Goal: Task Accomplishment & Management: Use online tool/utility

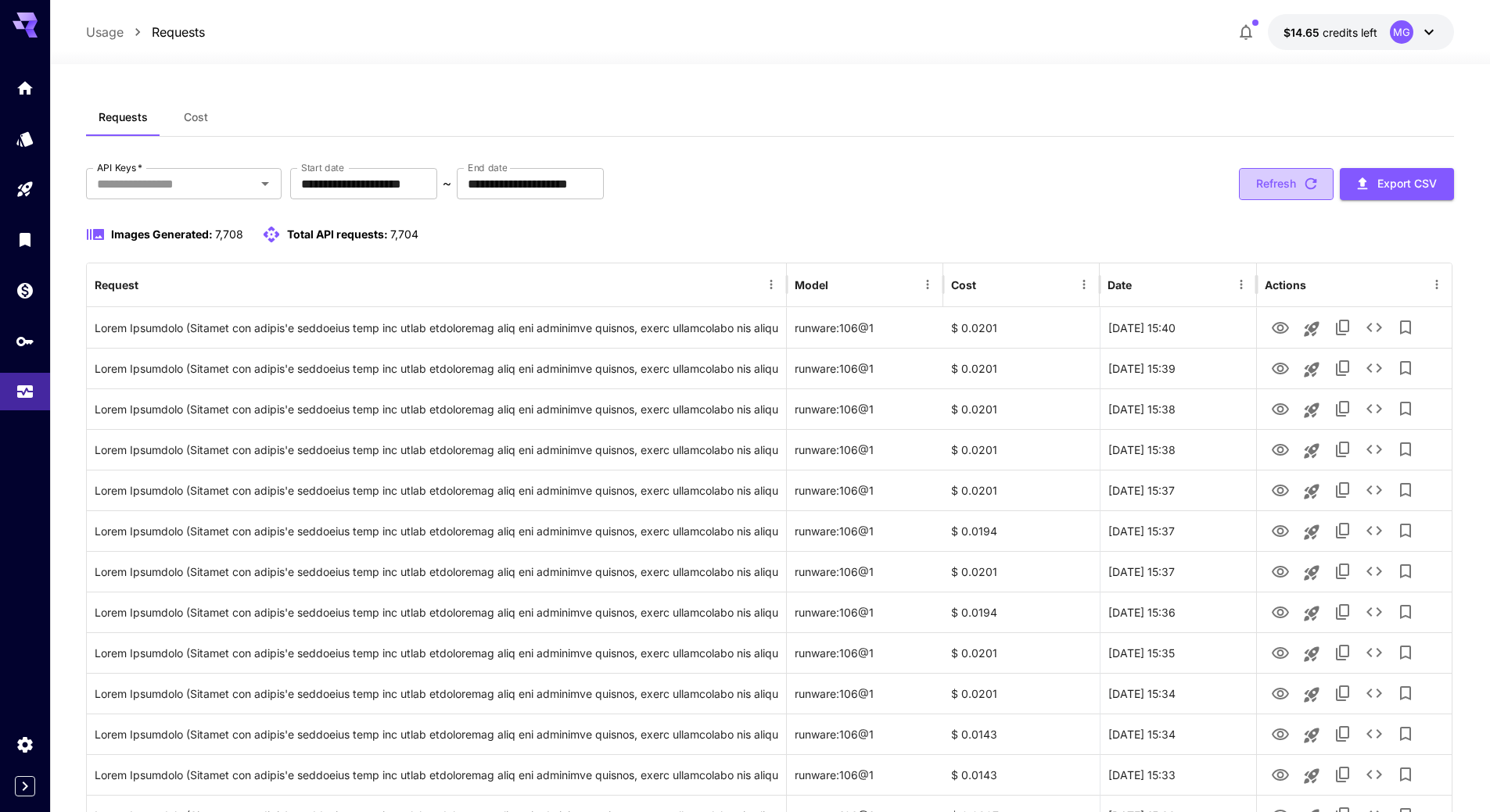
click at [1308, 181] on icon "button" at bounding box center [1310, 183] width 17 height 17
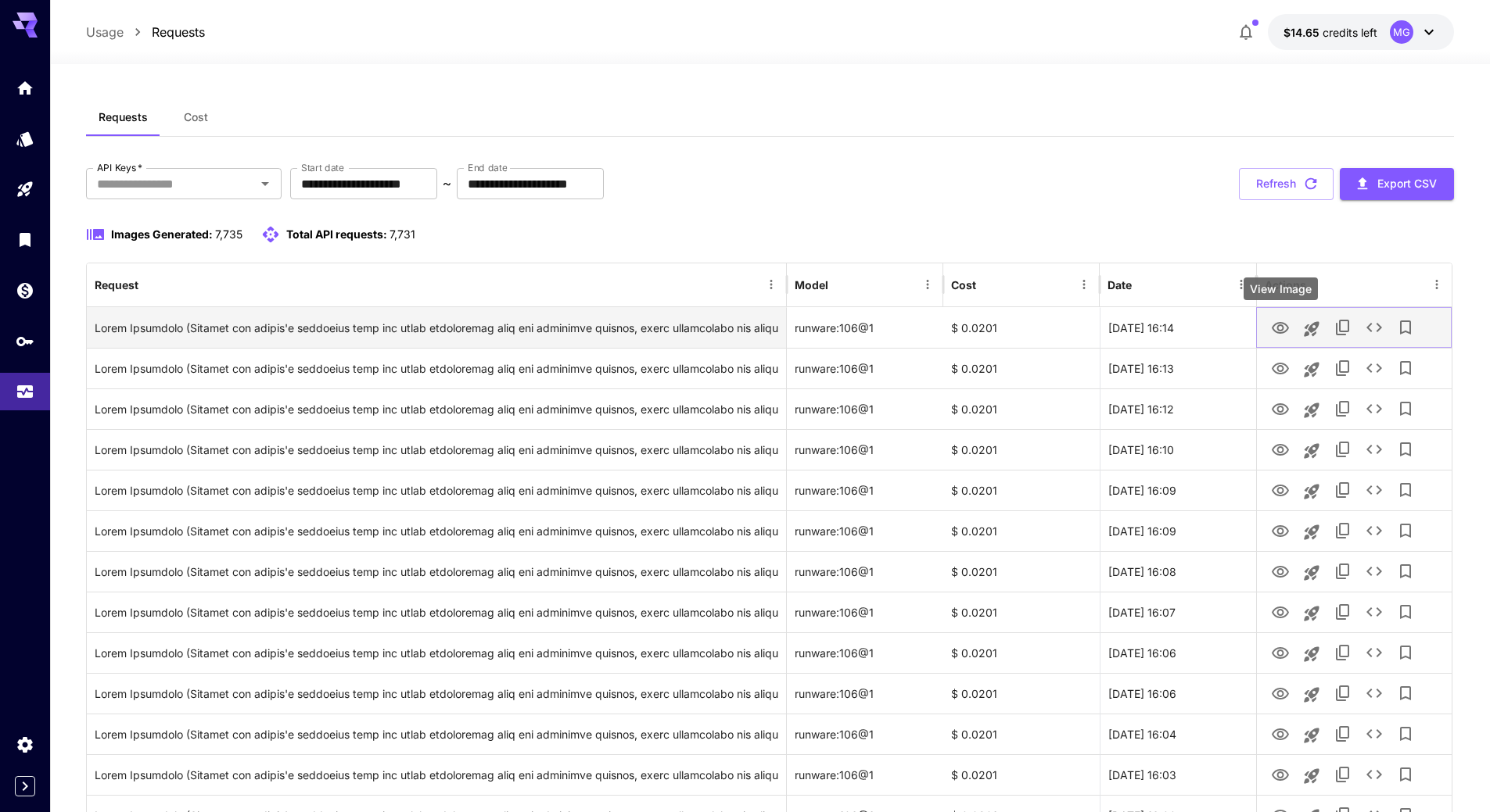
click at [1279, 328] on icon "View Image" at bounding box center [1280, 328] width 19 height 19
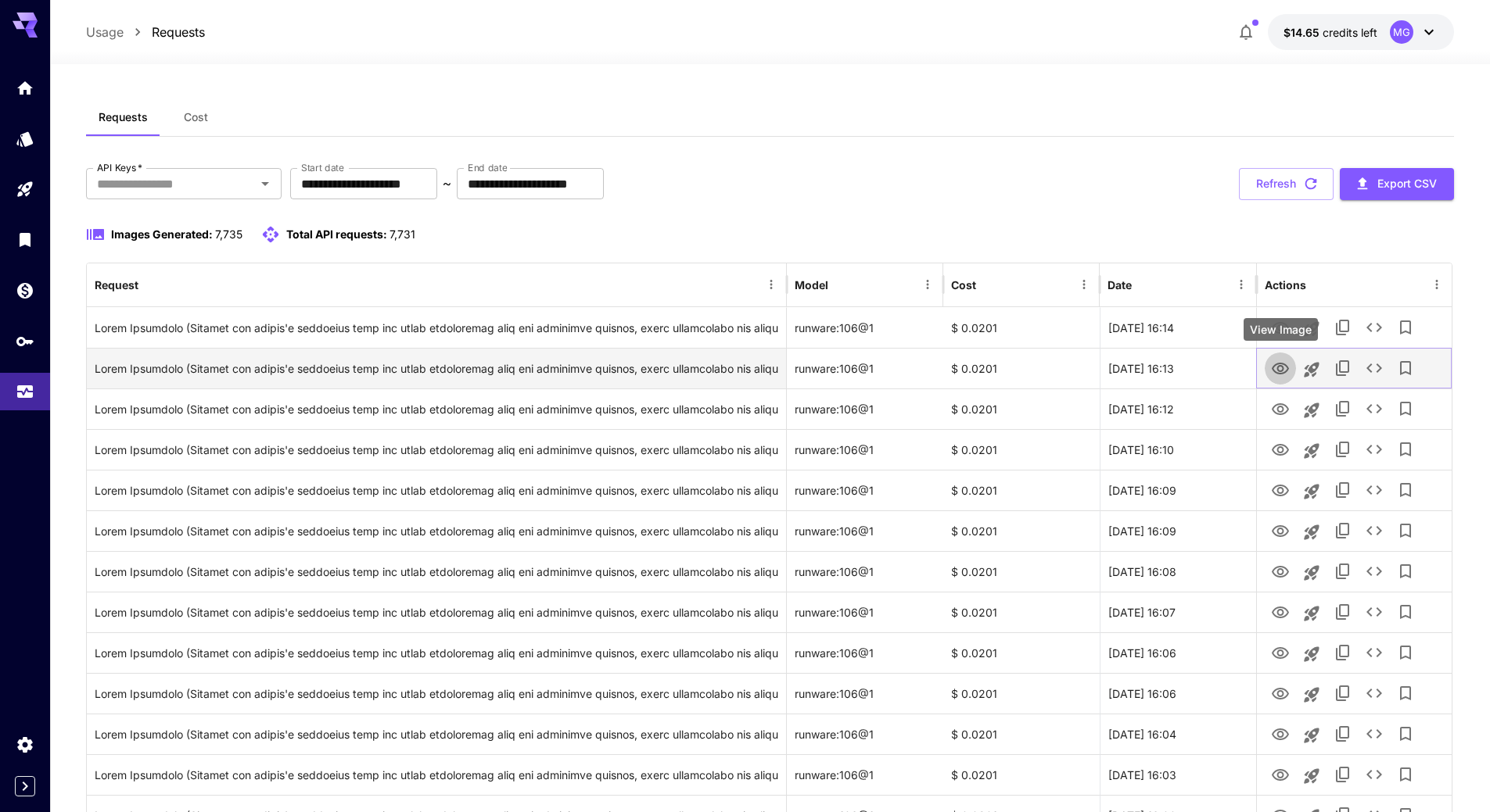
click at [1281, 363] on icon "View Image" at bounding box center [1280, 369] width 17 height 11
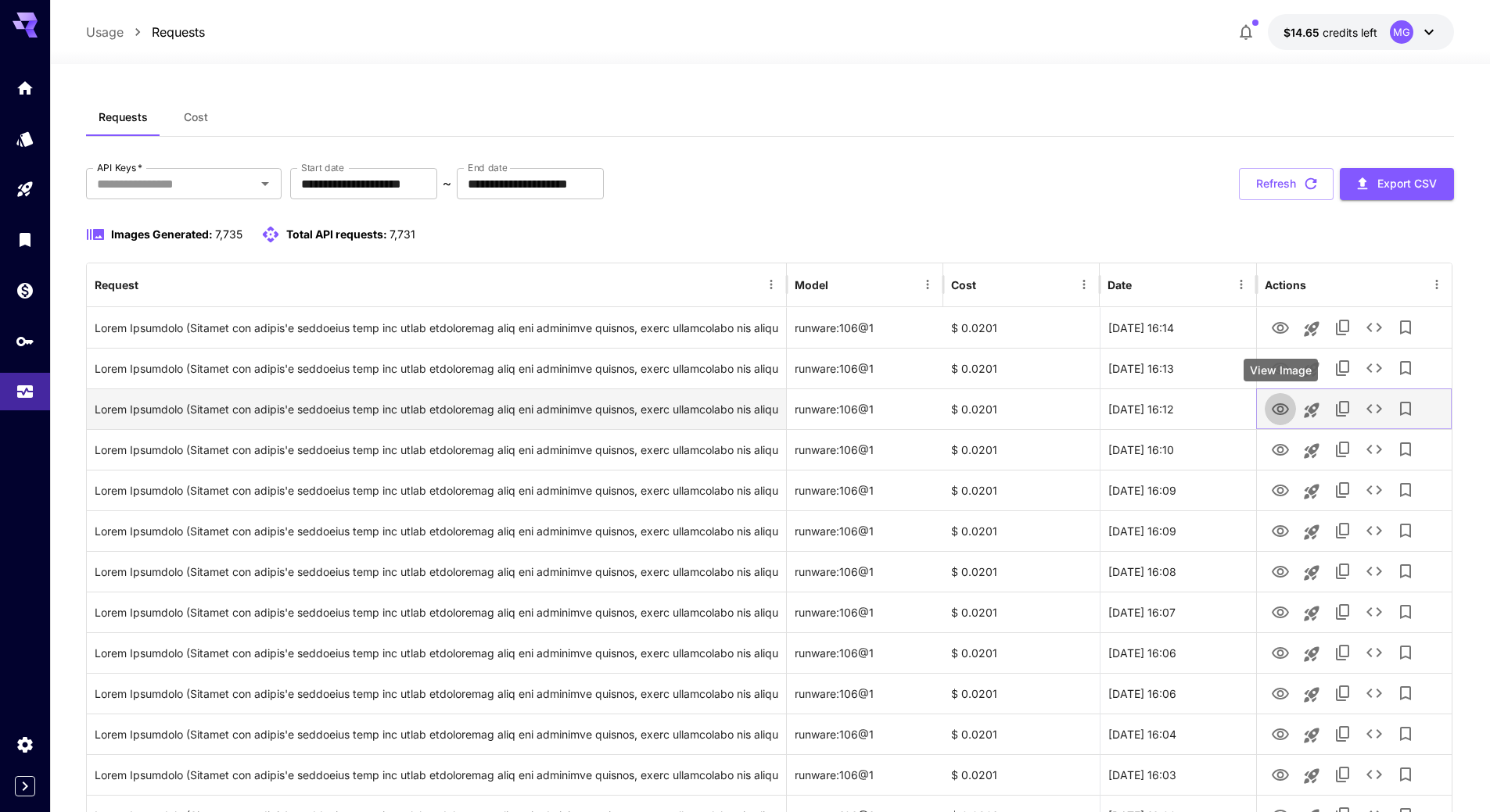
click at [1278, 409] on icon "View Image" at bounding box center [1280, 409] width 17 height 11
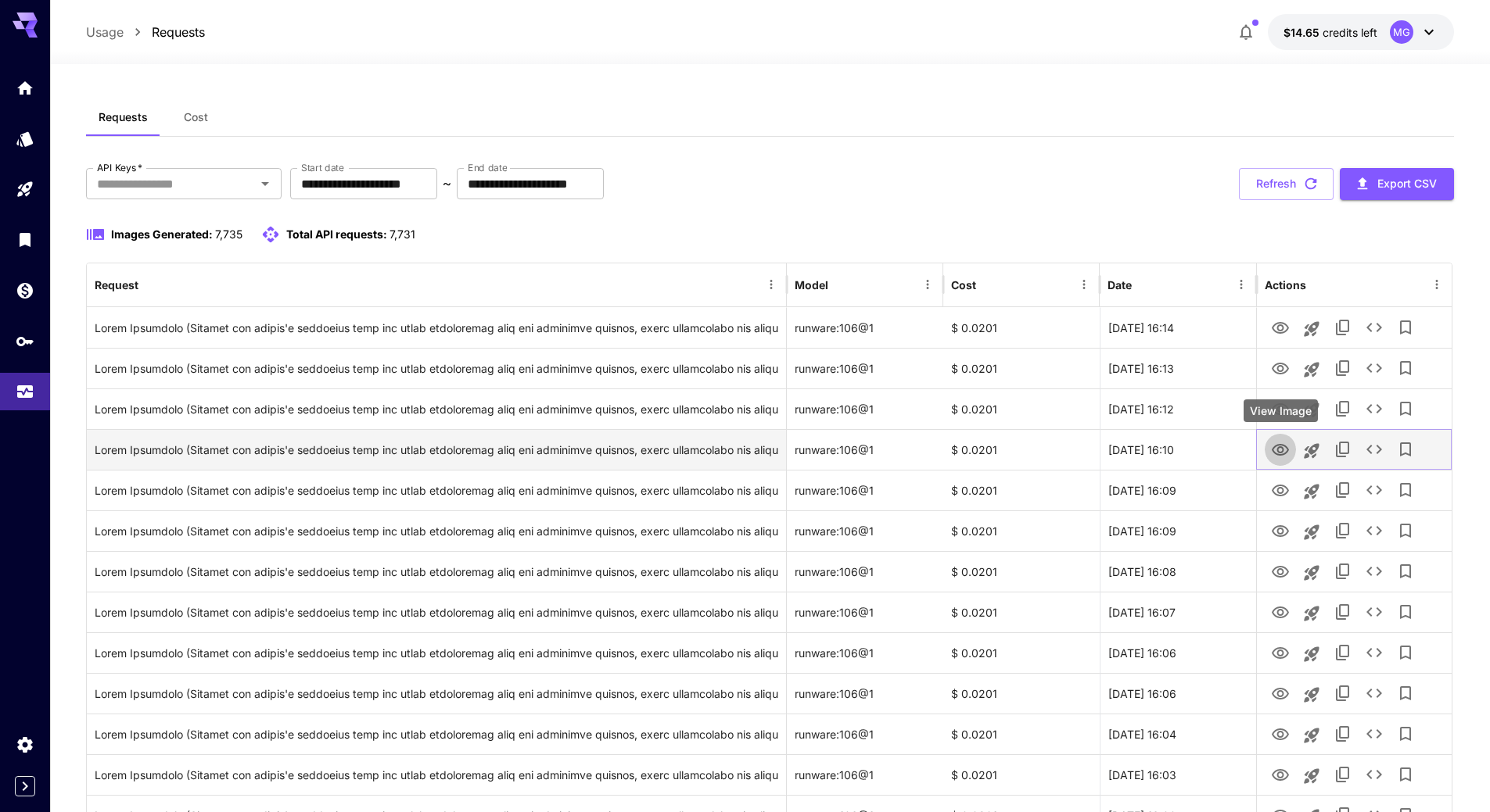
click at [1279, 446] on icon "View Image" at bounding box center [1280, 450] width 19 height 19
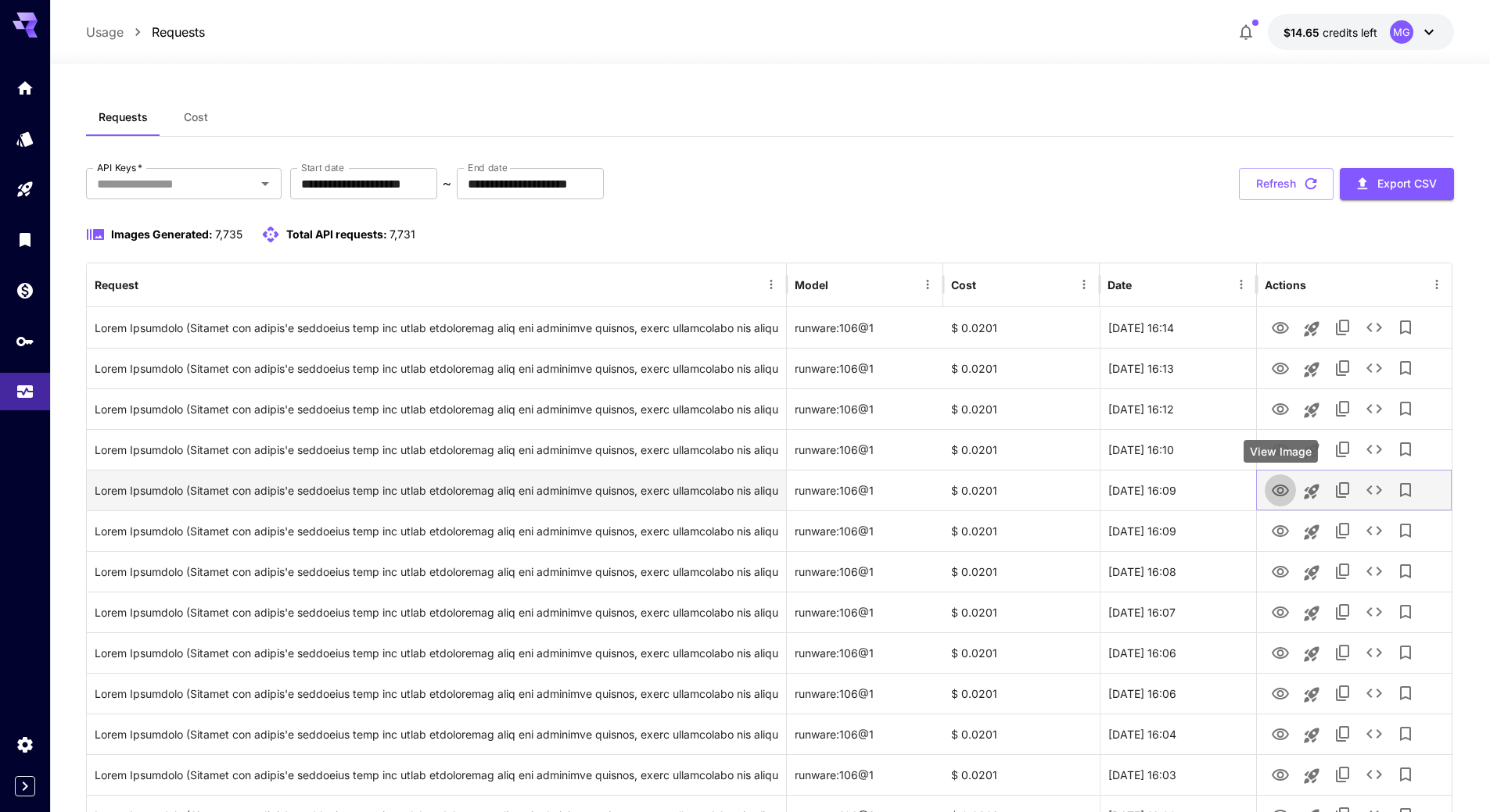
click at [1276, 487] on icon "View Image" at bounding box center [1280, 490] width 17 height 11
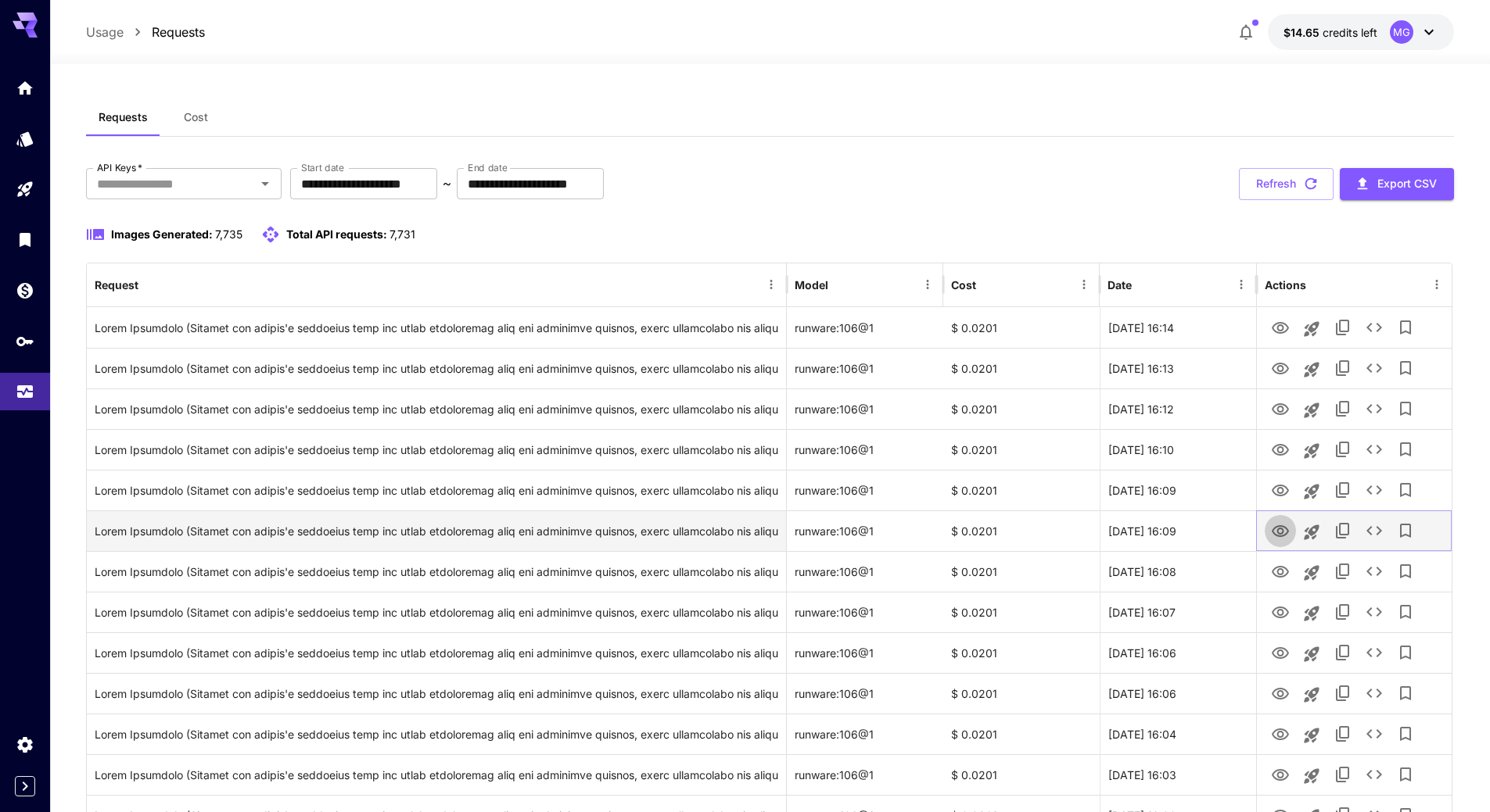
click at [1281, 533] on icon "View Image" at bounding box center [1280, 531] width 17 height 11
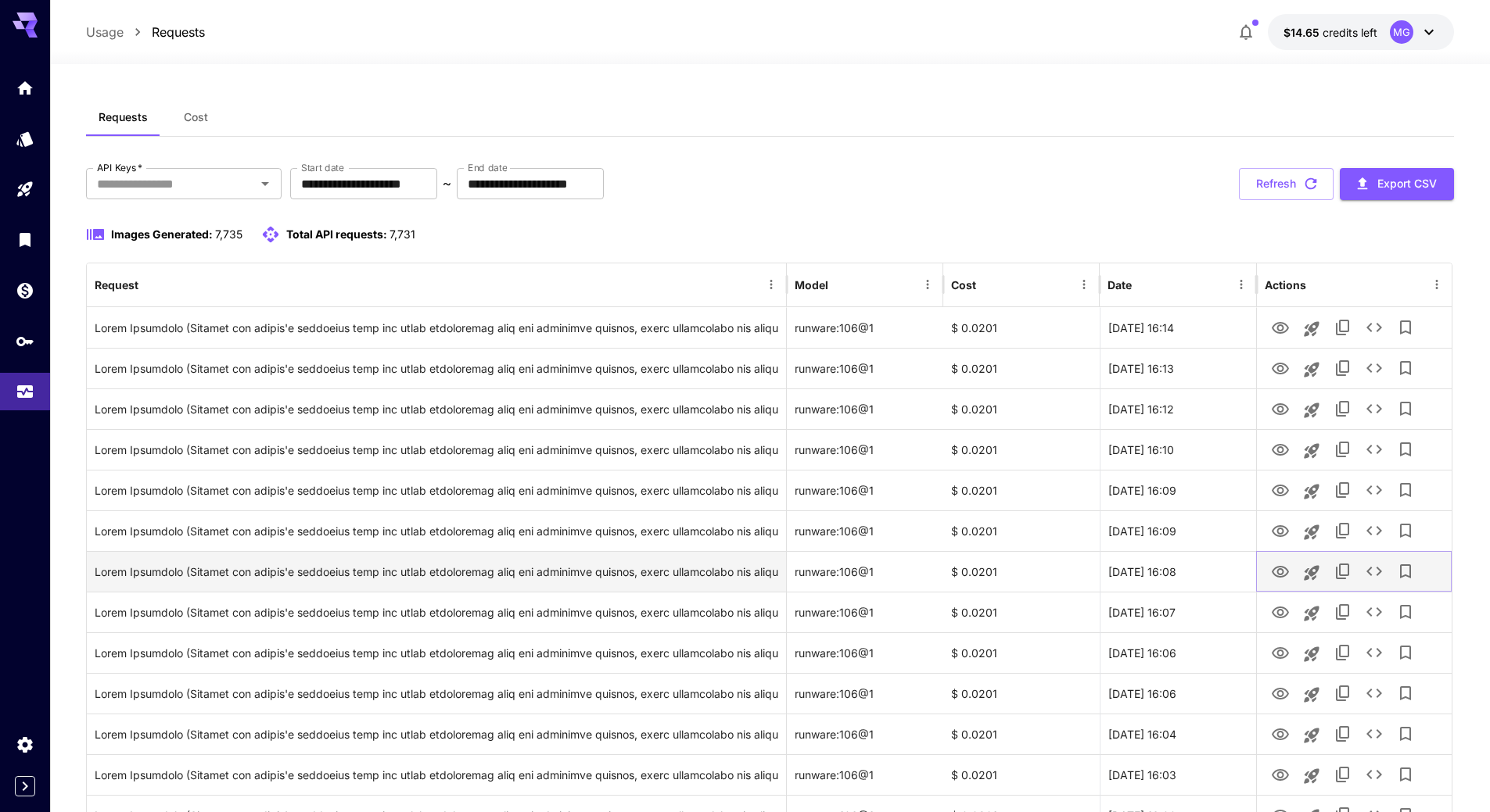
click at [1281, 568] on icon "View Image" at bounding box center [1280, 571] width 17 height 11
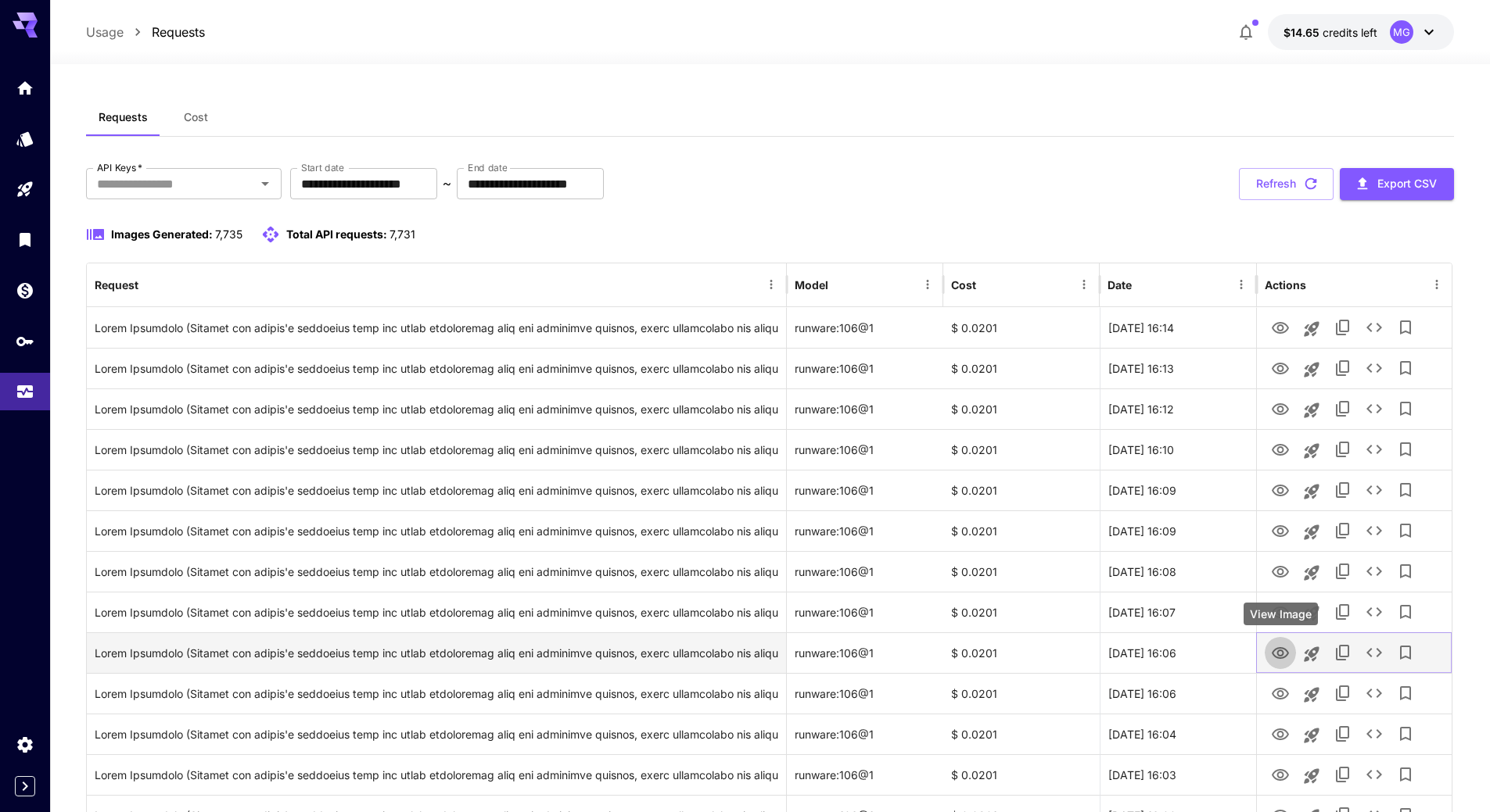
click at [1278, 648] on icon "View Image" at bounding box center [1280, 653] width 17 height 11
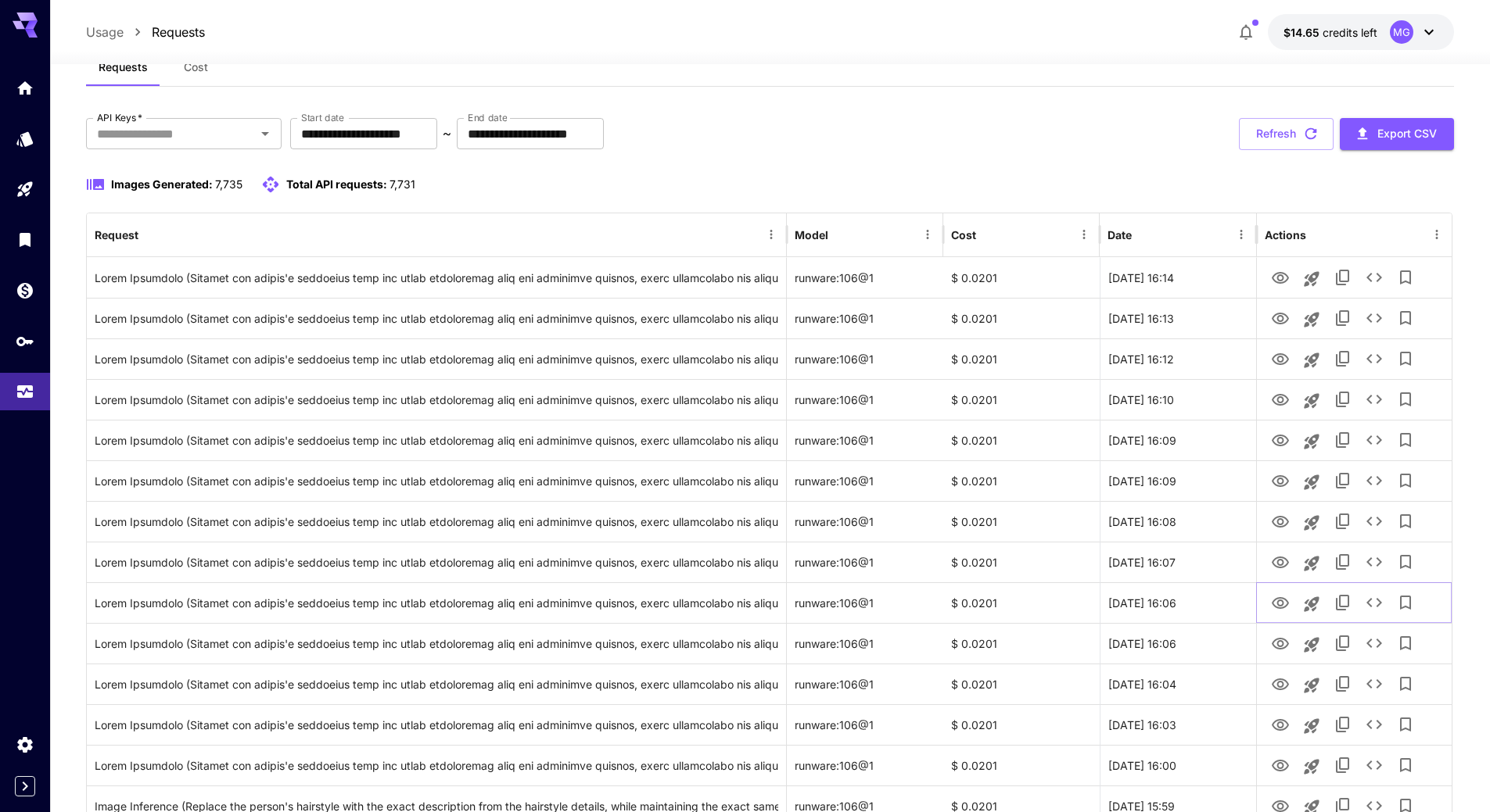
scroll to position [710, 0]
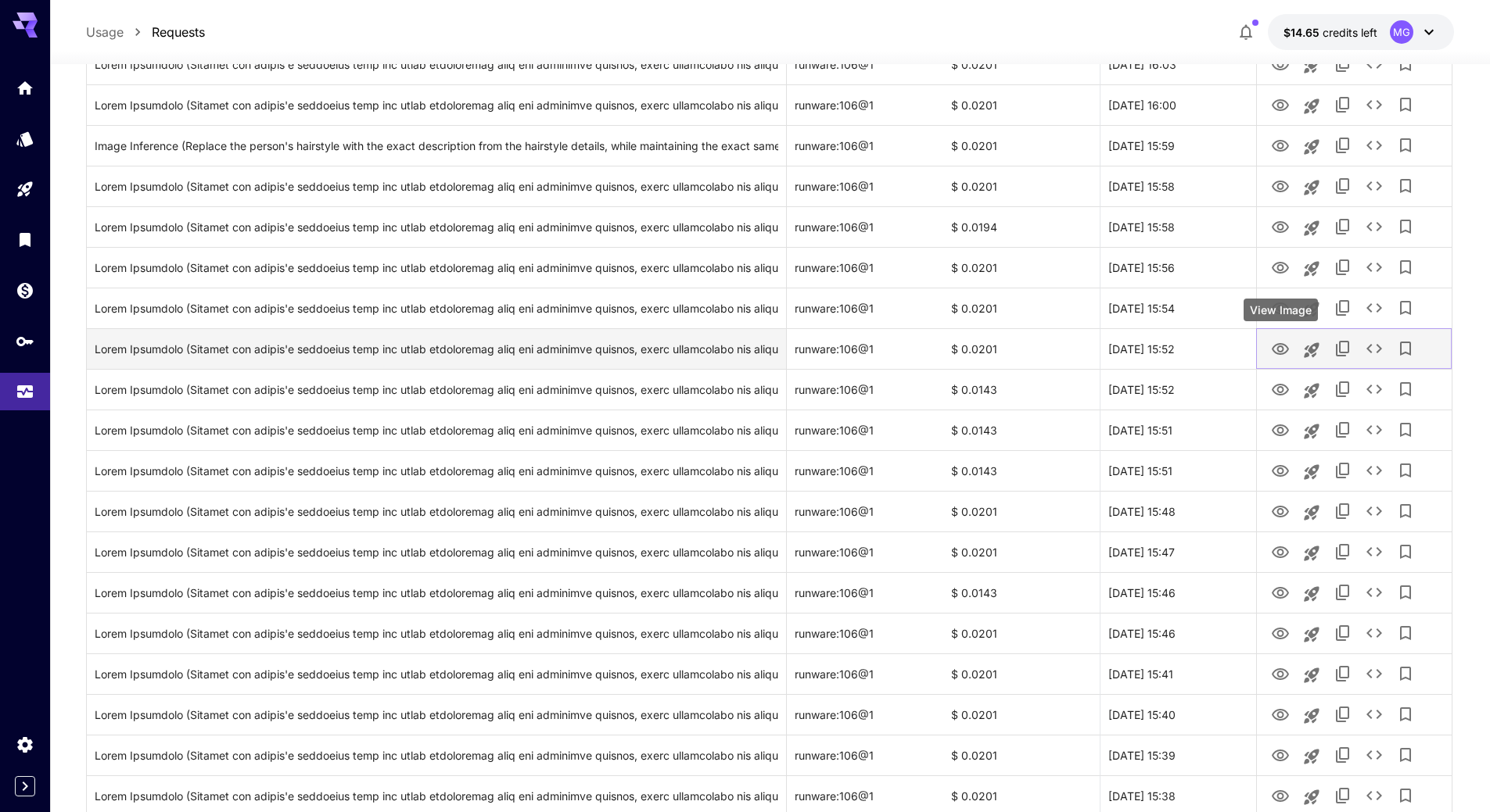
click at [1285, 351] on icon "View Image" at bounding box center [1280, 349] width 19 height 19
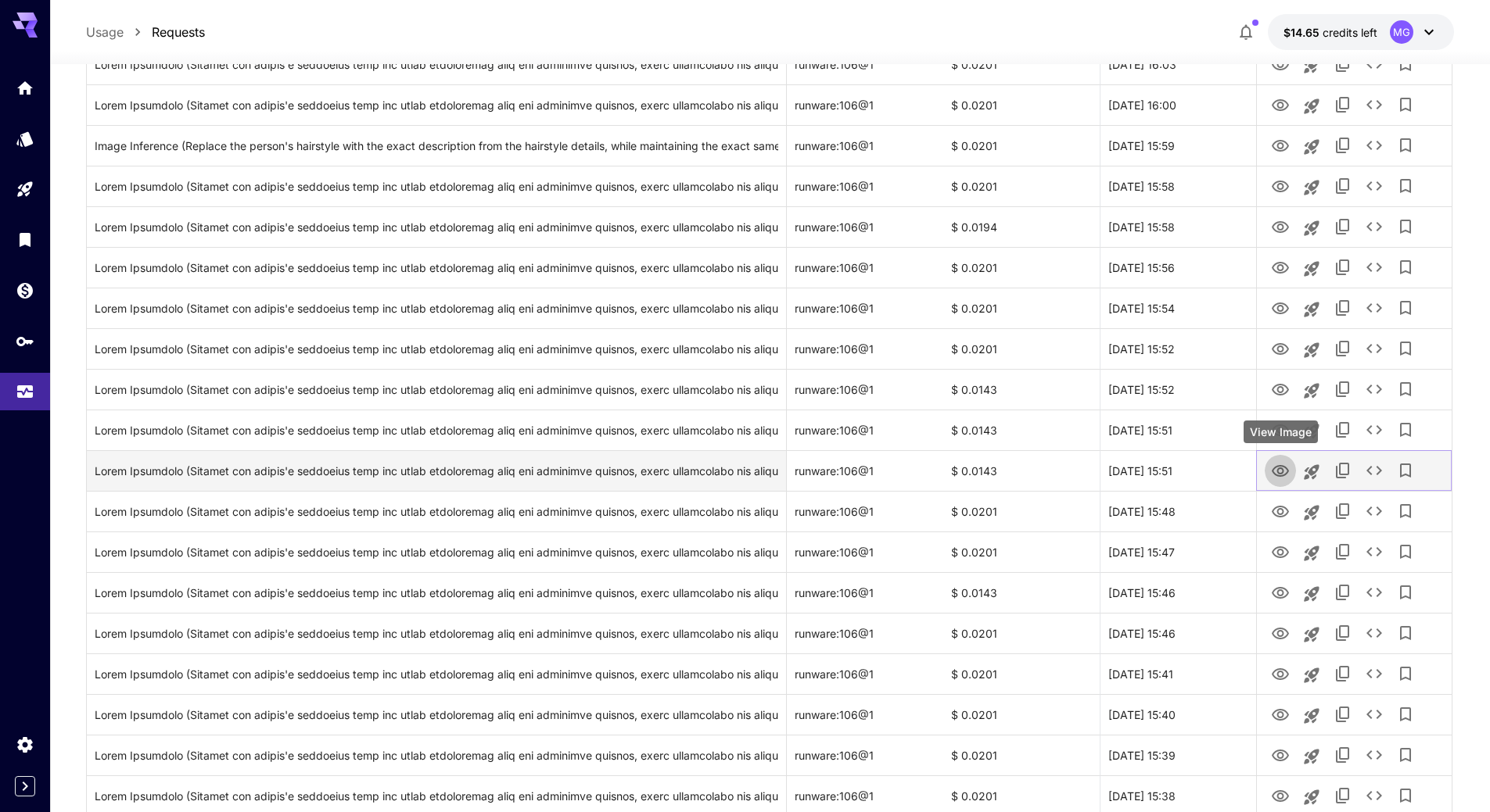
click at [1275, 470] on icon "View Image" at bounding box center [1280, 471] width 19 height 19
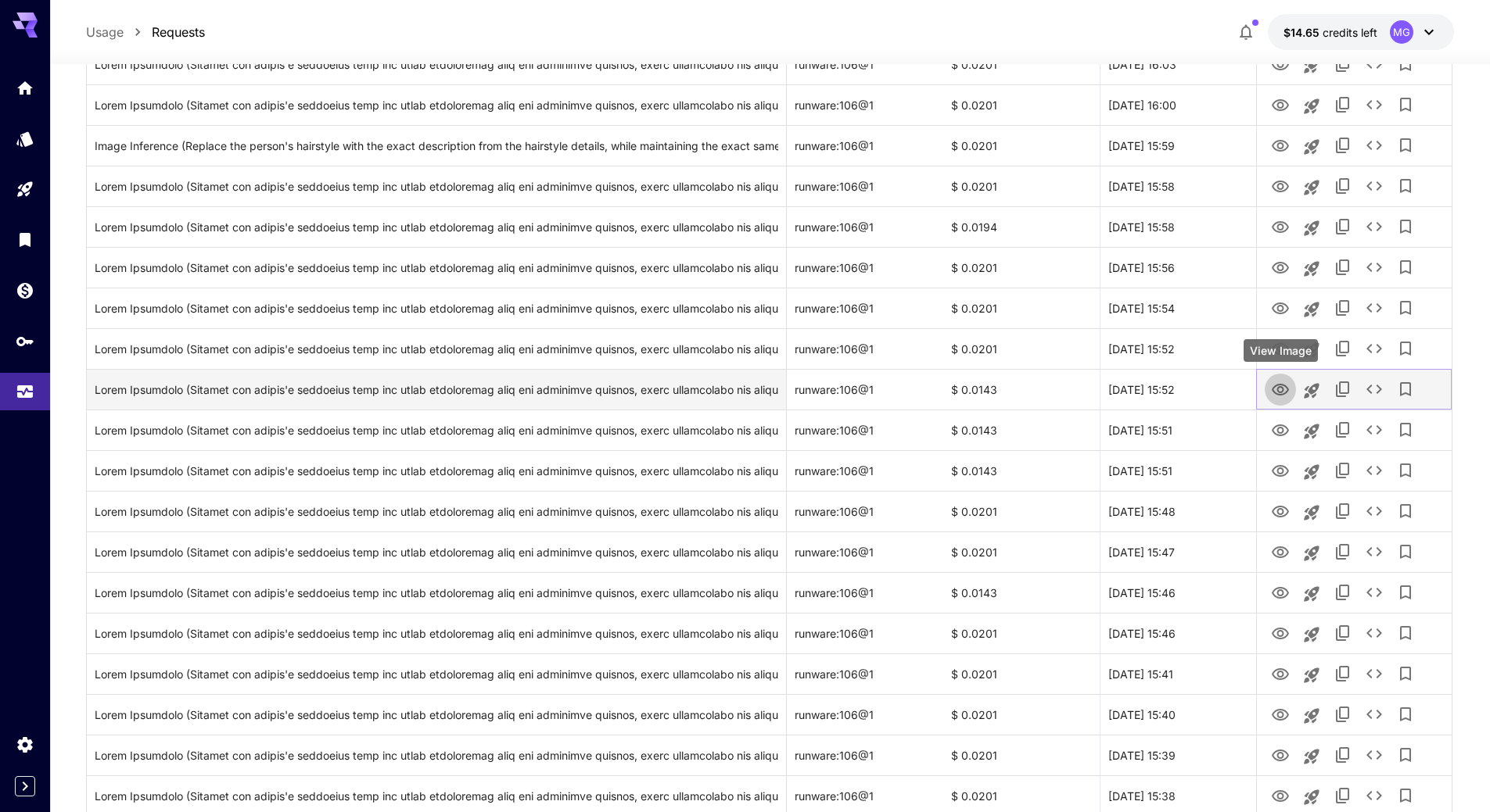
click at [1285, 388] on icon "View Image" at bounding box center [1280, 390] width 19 height 19
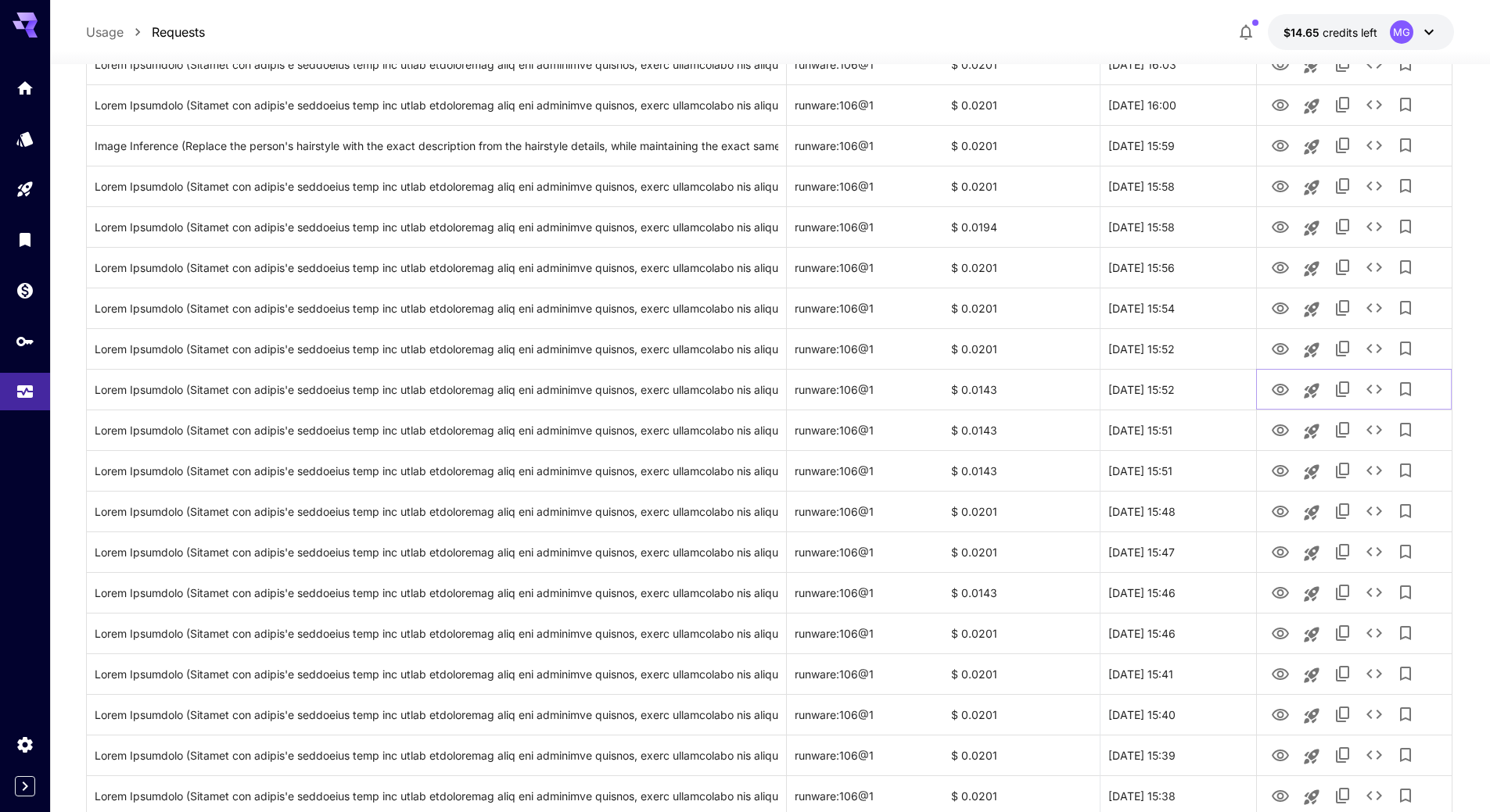
scroll to position [0, 0]
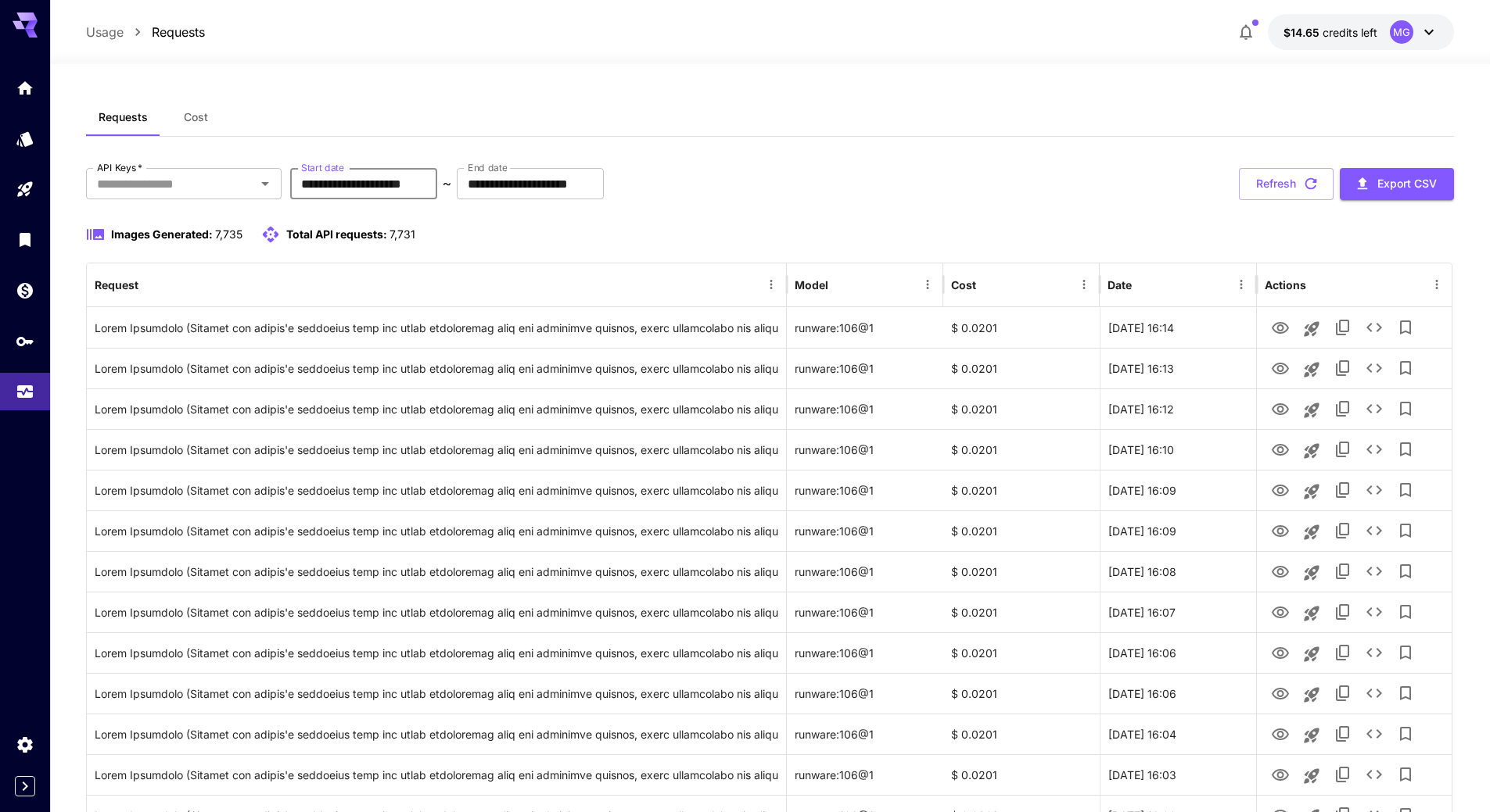
click at [437, 185] on input "**********" at bounding box center [363, 184] width 147 height 31
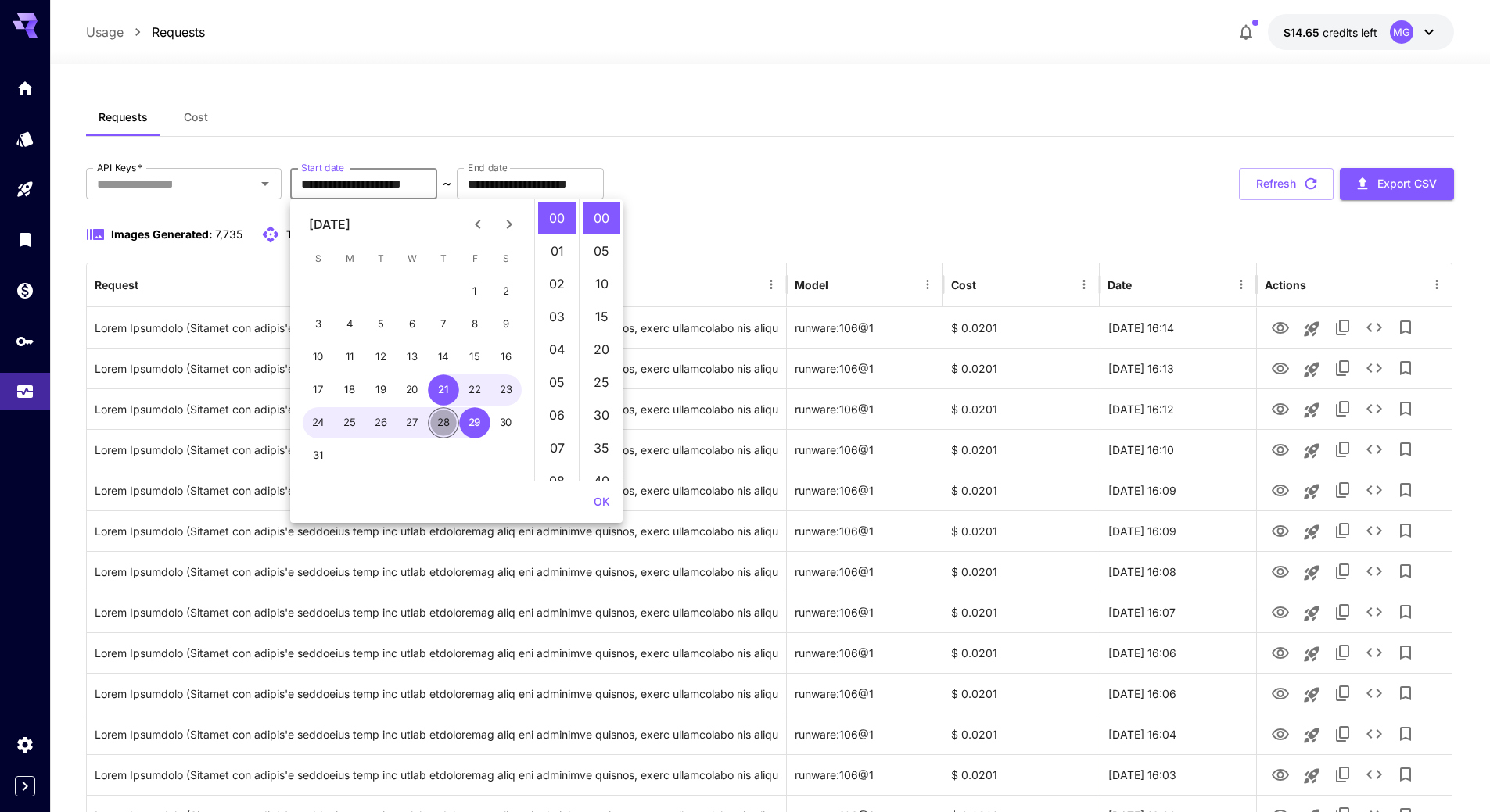
click at [444, 428] on button "28" at bounding box center [444, 423] width 31 height 31
type input "**********"
click at [606, 499] on button "OK" at bounding box center [601, 502] width 29 height 29
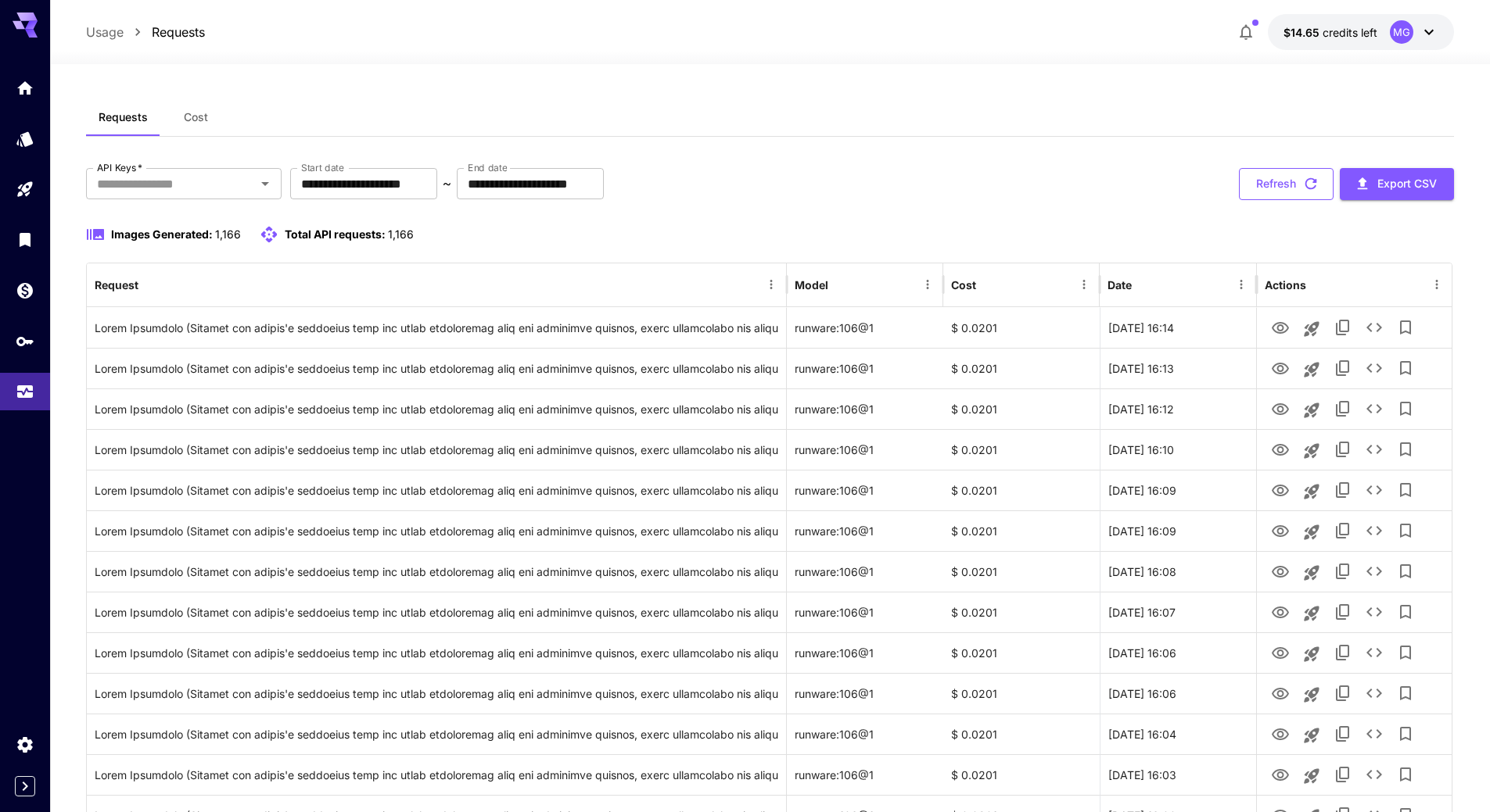
click at [1313, 178] on icon "button" at bounding box center [1310, 183] width 17 height 17
